Goal: Entertainment & Leisure: Consume media (video, audio)

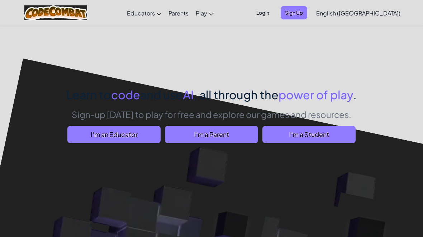
click at [333, 131] on span "I'm a Student" at bounding box center [309, 134] width 93 height 17
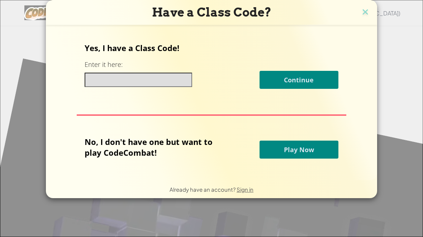
click at [327, 145] on button "Play Now" at bounding box center [299, 149] width 79 height 18
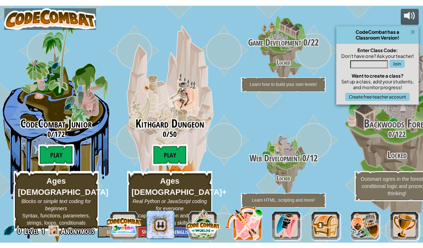
scroll to position [14, 1]
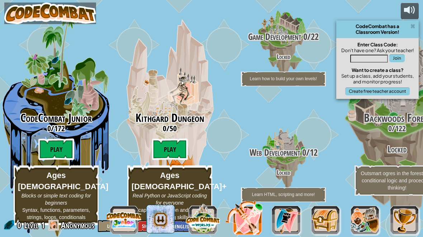
click at [172, 147] on btn "Play" at bounding box center [170, 149] width 36 height 22
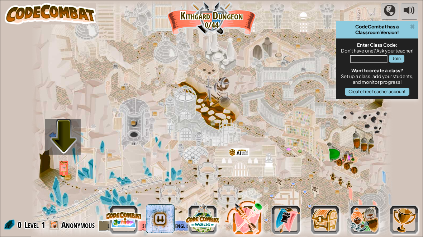
click at [413, 24] on span at bounding box center [413, 27] width 5 height 6
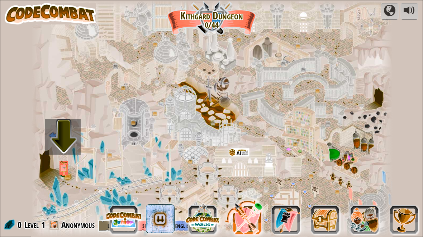
click at [65, 147] on div at bounding box center [212, 118] width 362 height 237
click at [61, 170] on img at bounding box center [64, 167] width 9 height 14
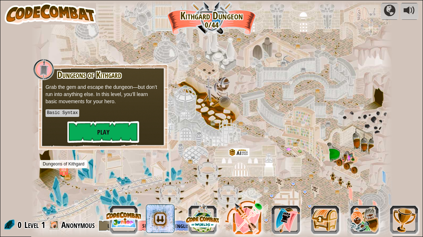
click at [79, 132] on button "Play" at bounding box center [103, 132] width 72 height 22
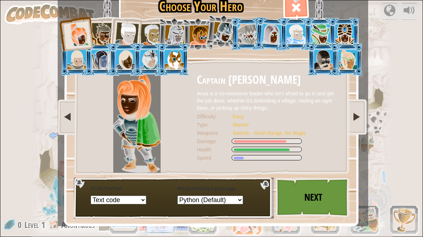
click at [317, 191] on link "Next" at bounding box center [313, 196] width 75 height 39
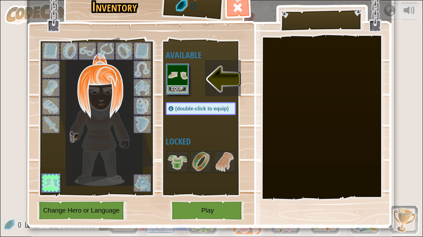
click at [179, 76] on img at bounding box center [178, 75] width 20 height 20
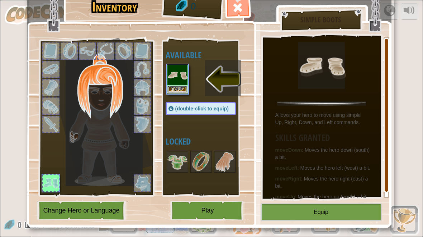
click at [317, 214] on button "Equip" at bounding box center [321, 212] width 121 height 18
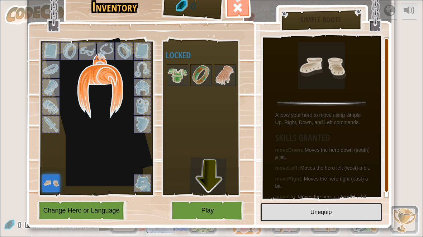
click at [179, 77] on img at bounding box center [178, 75] width 20 height 20
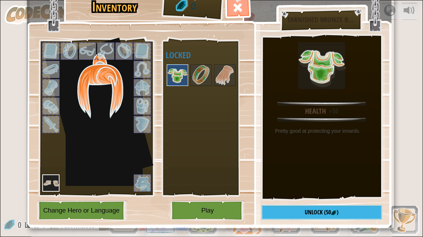
click at [209, 207] on button "Play" at bounding box center [207, 210] width 75 height 20
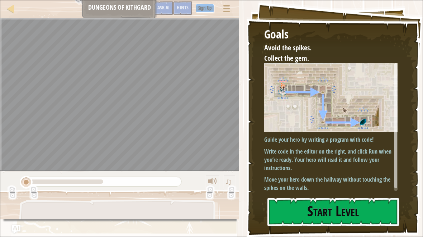
click at [330, 214] on button "Start Level" at bounding box center [334, 211] width 132 height 28
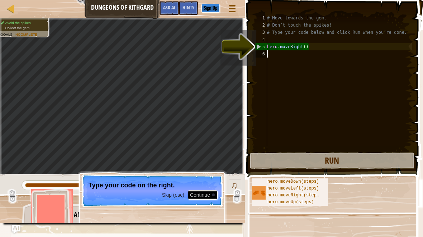
click at [334, 160] on button "Run" at bounding box center [332, 160] width 165 height 17
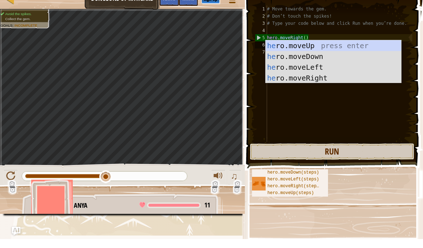
scroll to position [8, 12]
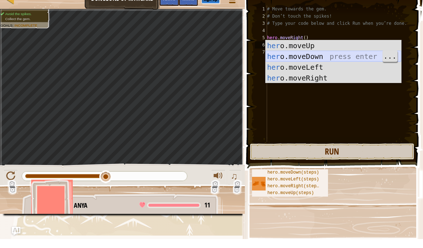
click at [315, 58] on div "her o.moveUp press enter her o.moveDown press enter her o.moveLeft press enter …" at bounding box center [334, 81] width 136 height 65
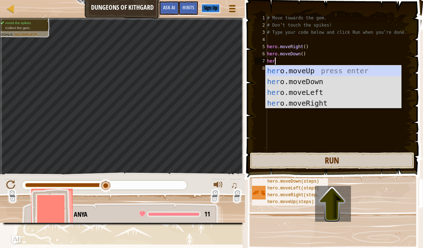
scroll to position [8, 15]
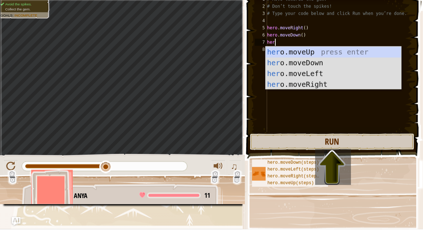
click at [304, 87] on div "her o.moveUp press enter her o.moveDown press enter her o.moveLeft press enter …" at bounding box center [334, 97] width 136 height 65
type textarea "abcde fg"
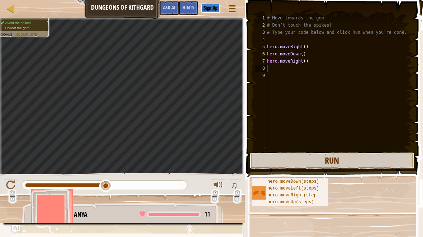
click at [340, 159] on button "Run" at bounding box center [332, 160] width 165 height 17
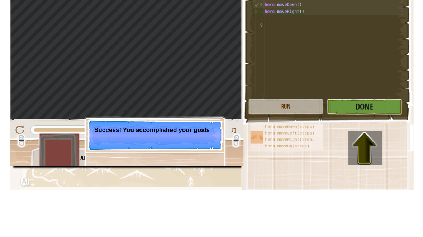
scroll to position [0, 0]
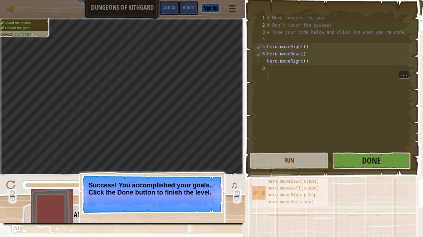
click at [367, 160] on span "Done" at bounding box center [371, 159] width 19 height 11
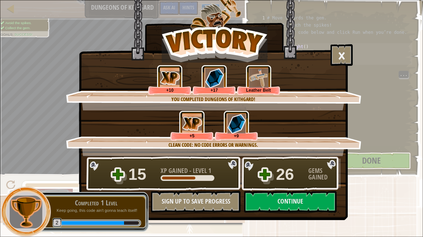
click at [309, 193] on button "Continue" at bounding box center [290, 202] width 93 height 22
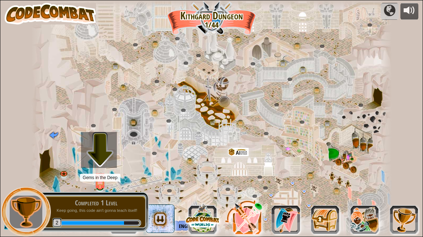
click at [104, 179] on img at bounding box center [100, 180] width 9 height 15
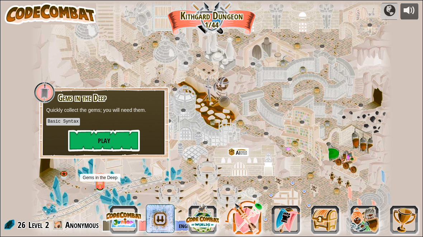
click at [83, 141] on button "Play" at bounding box center [104, 141] width 72 height 22
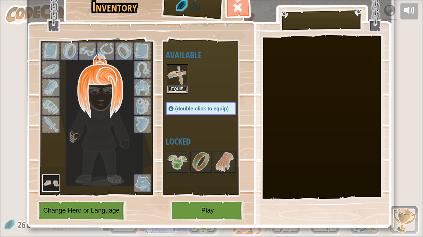
click at [178, 79] on img at bounding box center [178, 75] width 20 height 20
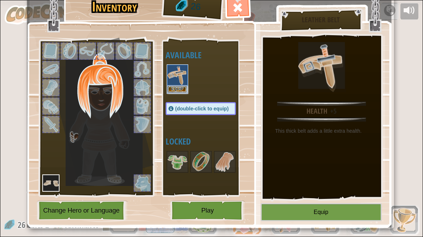
click at [324, 212] on button "Equip" at bounding box center [321, 212] width 121 height 18
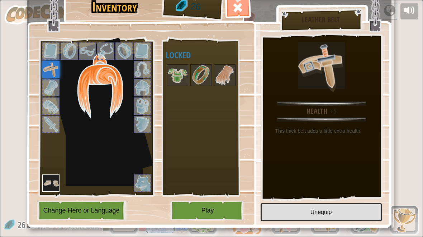
click at [211, 211] on button "Play" at bounding box center [207, 210] width 75 height 20
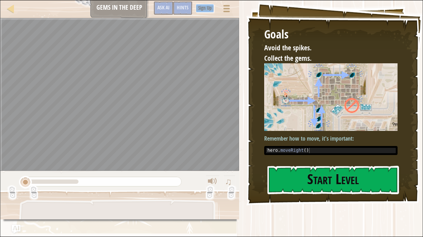
click at [305, 180] on button "Start Level" at bounding box center [334, 179] width 132 height 28
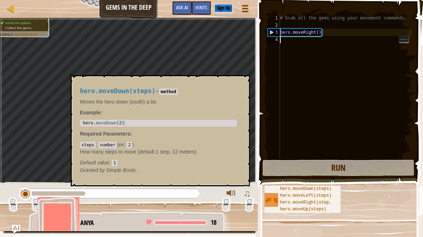
click at [302, 189] on span "hero.moveDown(steps)" at bounding box center [306, 188] width 52 height 5
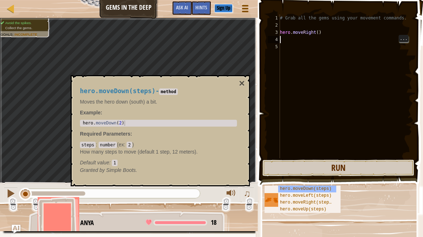
click at [244, 81] on button "×" at bounding box center [242, 83] width 6 height 10
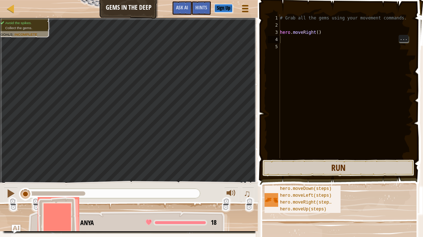
click at [299, 38] on div "# Grab all the gems using your movement commands. hero . moveRight ( )" at bounding box center [346, 93] width 134 height 158
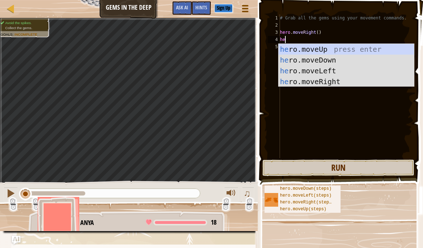
scroll to position [8, 15]
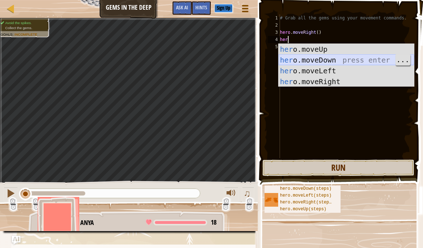
click at [333, 61] on div "her o.moveUp press enter her o.moveDown press enter her o.moveLeft press enter …" at bounding box center [347, 76] width 136 height 65
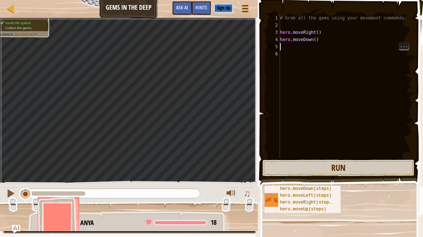
click at [306, 49] on div "# Grab all the gems using your movement commands. hero . moveRight ( ) hero . m…" at bounding box center [346, 93] width 134 height 158
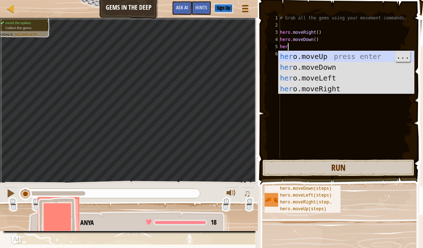
click at [326, 55] on div "her o.moveUp press enter her o.moveDown press enter her o.moveLeft press enter …" at bounding box center [347, 83] width 136 height 65
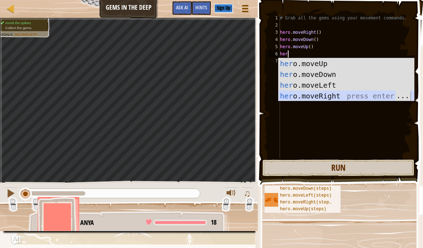
click at [319, 94] on div "her o.moveUp press enter her o.moveDown press enter her o.moveLeft press enter …" at bounding box center [347, 90] width 136 height 65
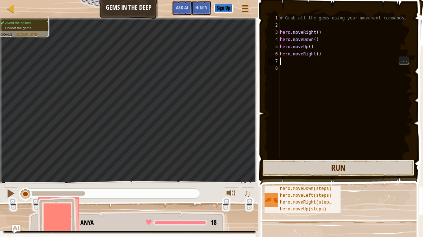
click at [291, 62] on div "# Grab all the gems using your movement commands. hero . moveRight ( ) hero . m…" at bounding box center [346, 93] width 134 height 158
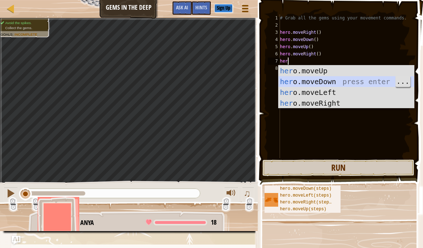
click at [323, 89] on div "her o.moveUp press enter her o.moveDown press enter her o.moveLeft press enter …" at bounding box center [347, 97] width 136 height 65
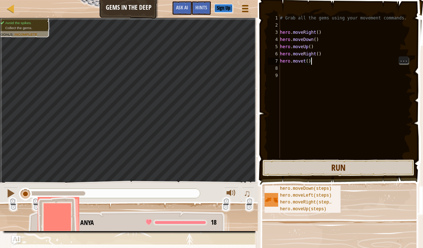
click at [325, 60] on div "# Grab all the gems using your movement commands. hero . moveRight ( ) hero . m…" at bounding box center [346, 93] width 134 height 158
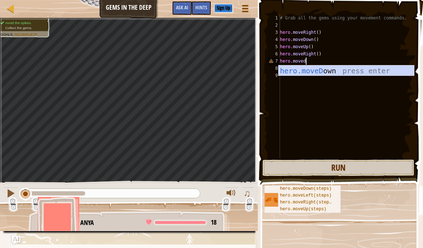
scroll to position [8, 10]
click at [328, 72] on div "hero.moveD own press enter" at bounding box center [347, 81] width 136 height 32
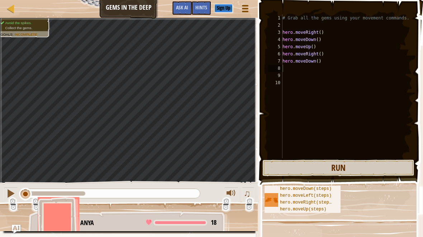
click at [342, 168] on button "Run" at bounding box center [339, 167] width 152 height 17
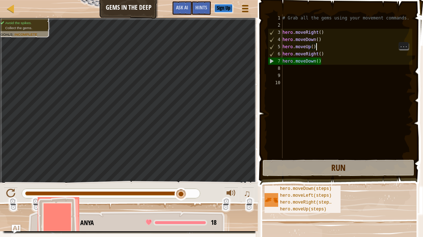
click at [327, 47] on div "# Grab all the gems using your movement commands. hero . moveRight ( ) hero . m…" at bounding box center [346, 93] width 131 height 158
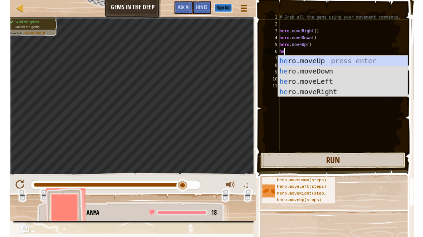
scroll to position [8, 15]
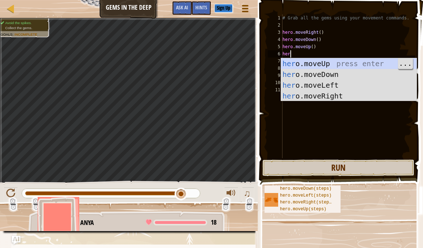
click at [324, 66] on div "her o.moveUp press enter her o.moveDown press enter her o.moveLeft press enter …" at bounding box center [349, 90] width 136 height 65
type textarea "abcde fg"
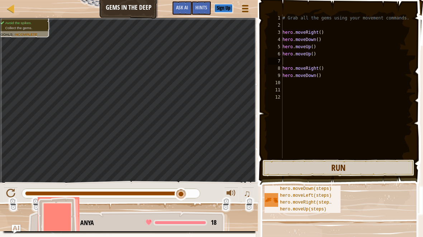
click at [343, 169] on button "Run" at bounding box center [339, 167] width 152 height 17
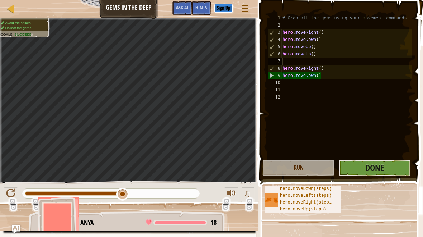
click at [376, 164] on span "Done" at bounding box center [375, 167] width 19 height 11
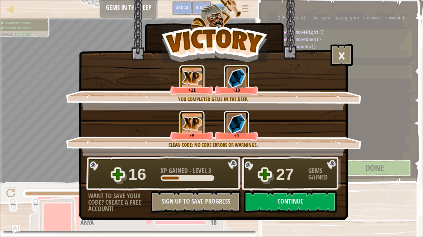
click at [278, 201] on button "Continue" at bounding box center [290, 202] width 93 height 22
